Goal: Find contact information: Find contact information

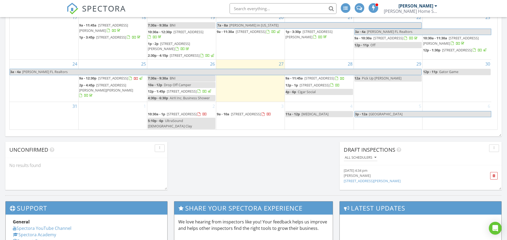
scroll to position [3, 3]
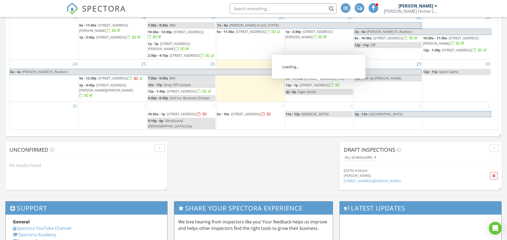
click at [319, 76] on span "6294 Alliance Ave, Keystone Heights 32656" at bounding box center [320, 78] width 30 height 5
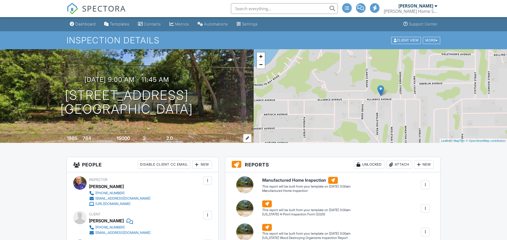
scroll to position [120, 0]
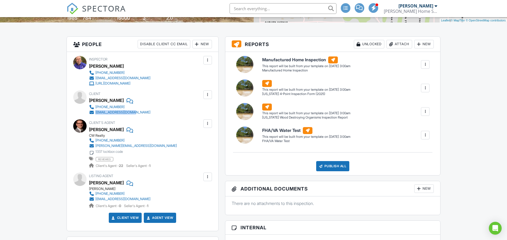
drag, startPoint x: 148, startPoint y: 111, endPoint x: 95, endPoint y: 115, distance: 53.3
click at [95, 115] on div "Inspector [PERSON_NAME] [PHONE_NUMBER] [EMAIL_ADDRESS][DOMAIN_NAME] [URL][DOMAI…" at bounding box center [143, 141] width 152 height 179
copy link "jazzperry20@gmail.com"
click at [152, 102] on div "Client Jack Perry 352-256-9283 jazzperry20@gmail.com" at bounding box center [132, 102] width 87 height 25
drag, startPoint x: 152, startPoint y: 104, endPoint x: 123, endPoint y: 107, distance: 28.8
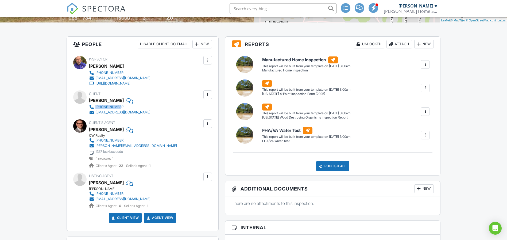
click at [123, 107] on div "Client Jack Perry 352-256-9283 jazzperry20@gmail.com" at bounding box center [132, 102] width 87 height 25
copy div "352-256-9283"
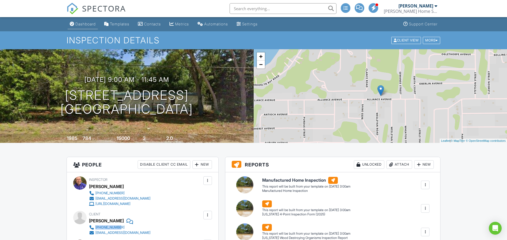
click at [89, 25] on div "Dashboard" at bounding box center [85, 24] width 20 height 5
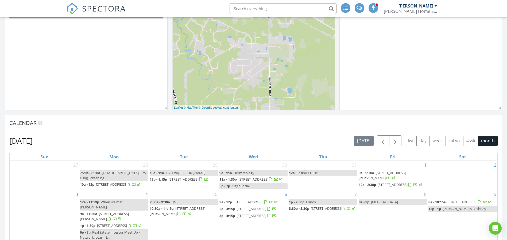
scroll to position [241, 0]
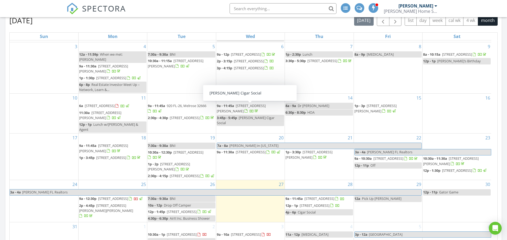
scroll to position [48, 0]
click at [310, 204] on span "2873 Creek St, Middleburg 32068" at bounding box center [315, 205] width 30 height 5
